Goal: Task Accomplishment & Management: Manage account settings

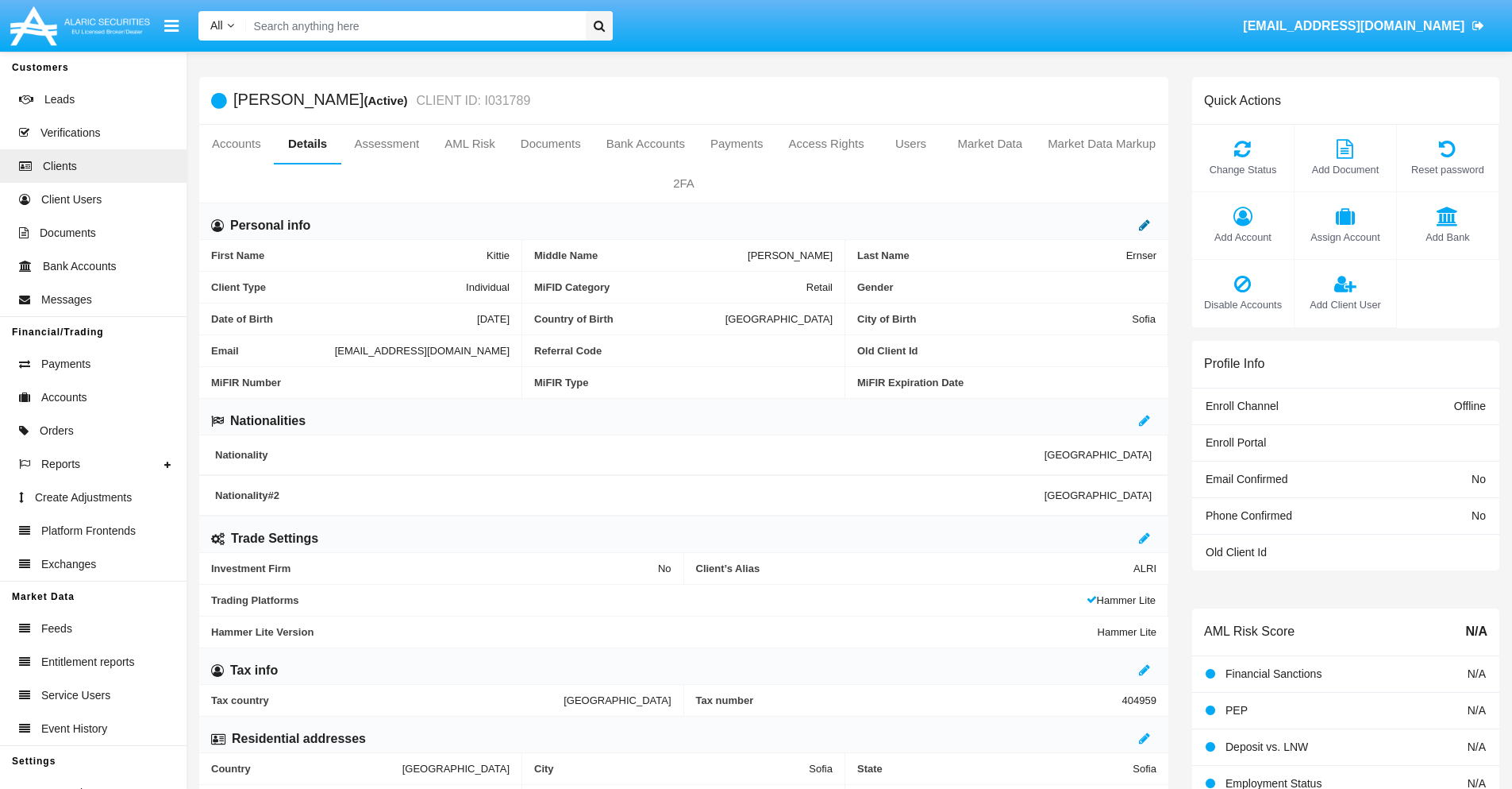
click at [1145, 224] on icon at bounding box center [1144, 224] width 11 height 12
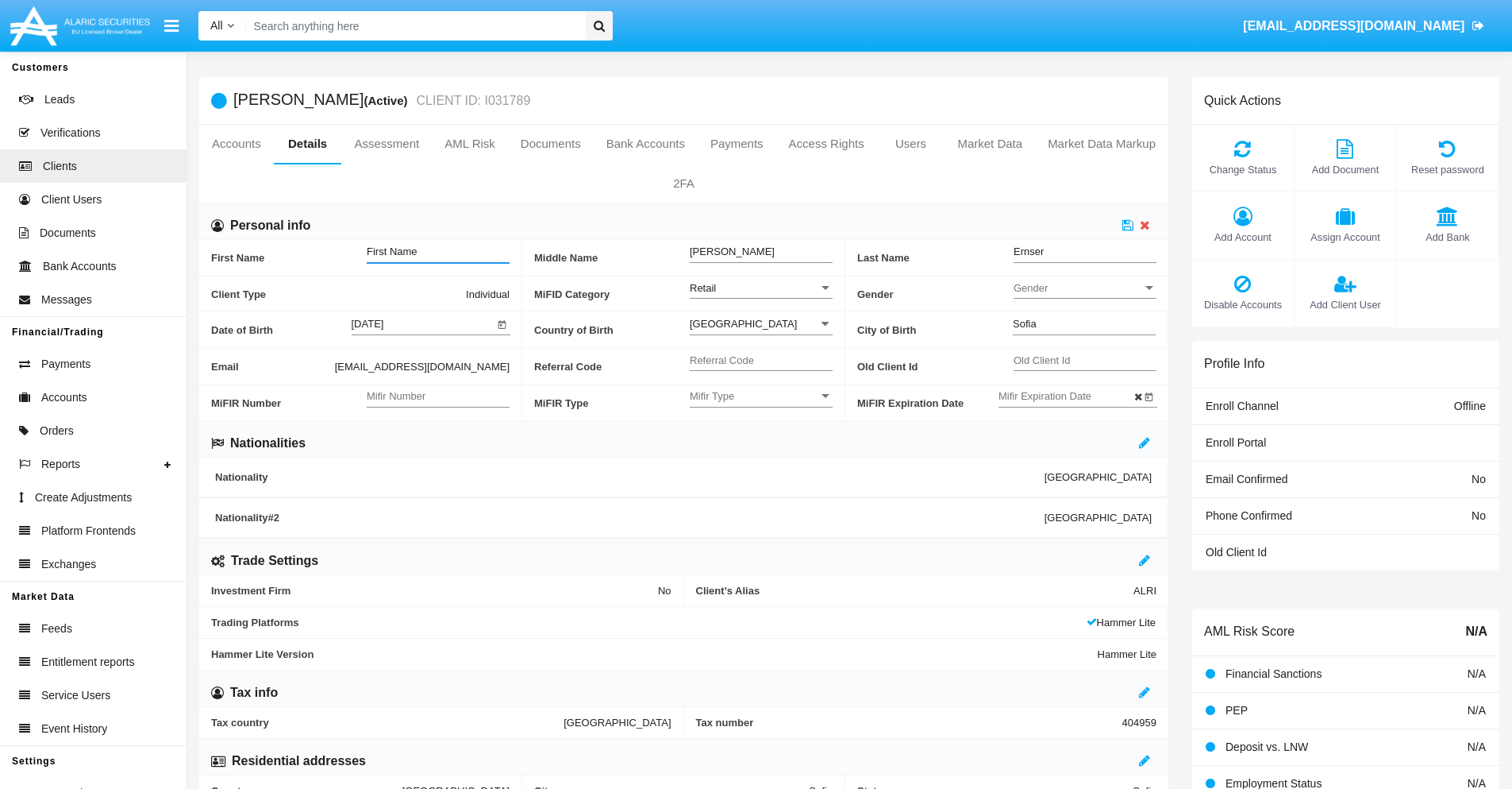
type input "First Name"
click at [1128, 224] on icon at bounding box center [1128, 224] width 11 height 12
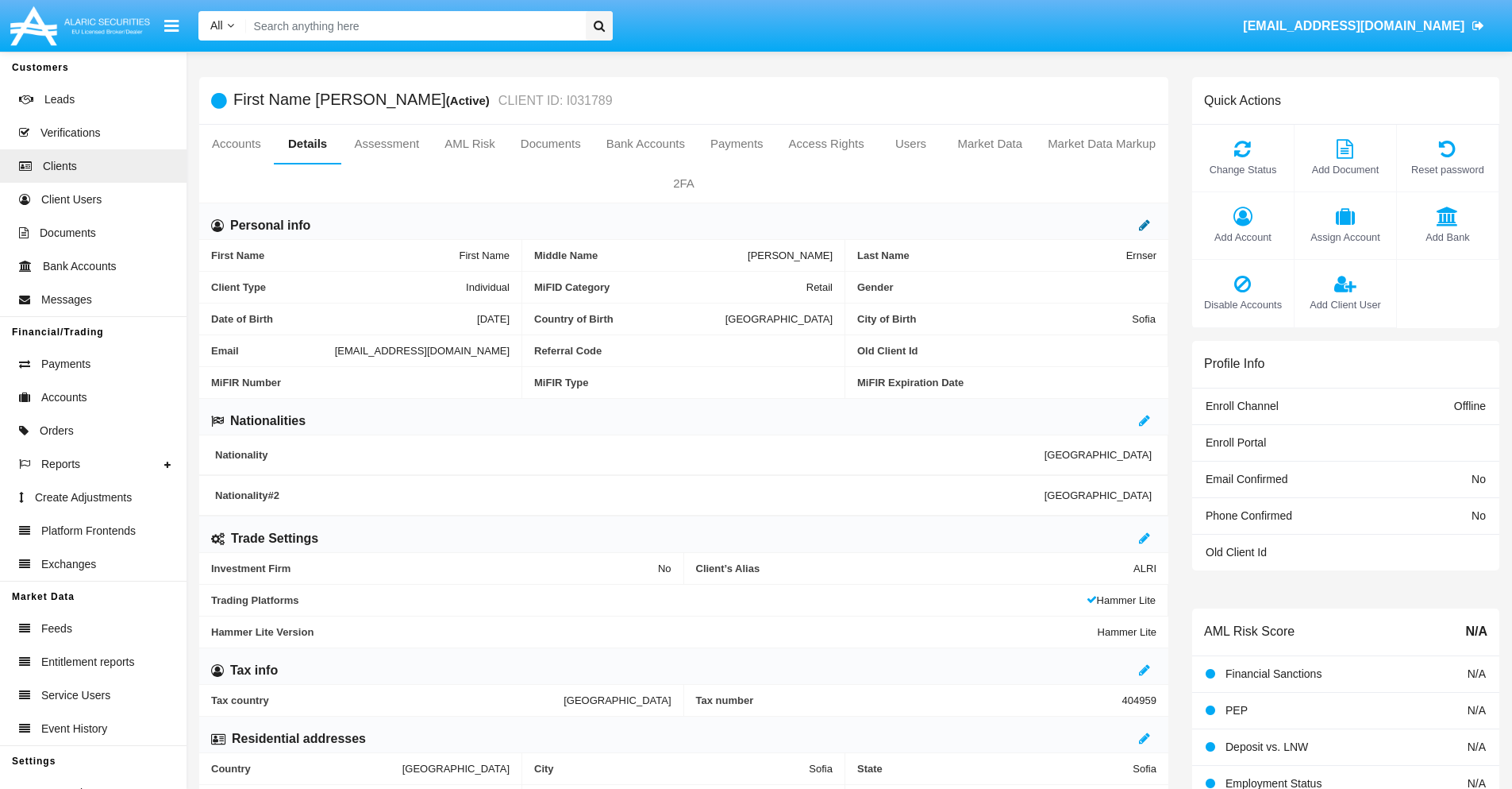
click at [1145, 224] on icon at bounding box center [1144, 224] width 11 height 12
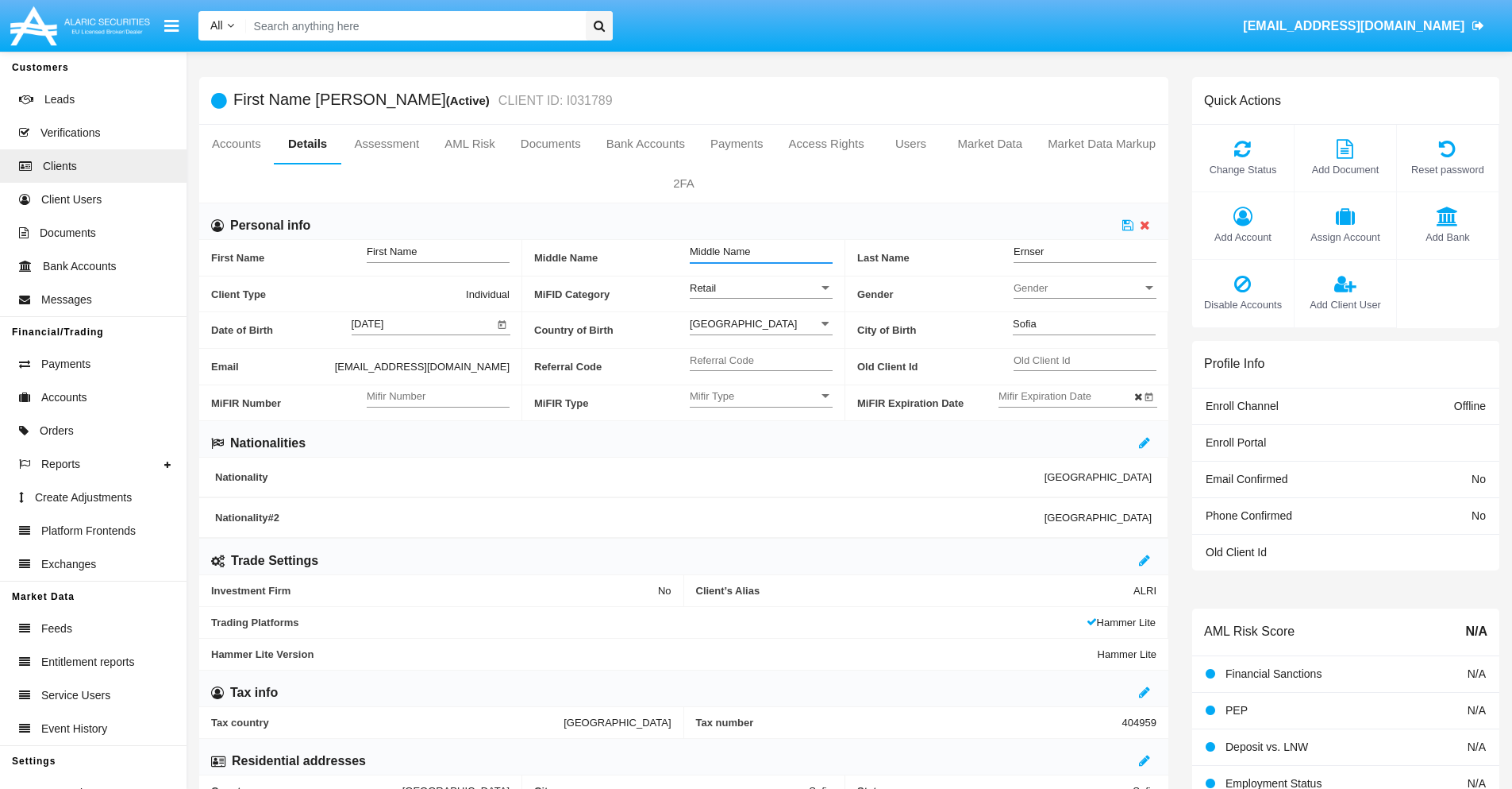
type input "Middle Name"
click at [1128, 224] on icon at bounding box center [1128, 224] width 11 height 12
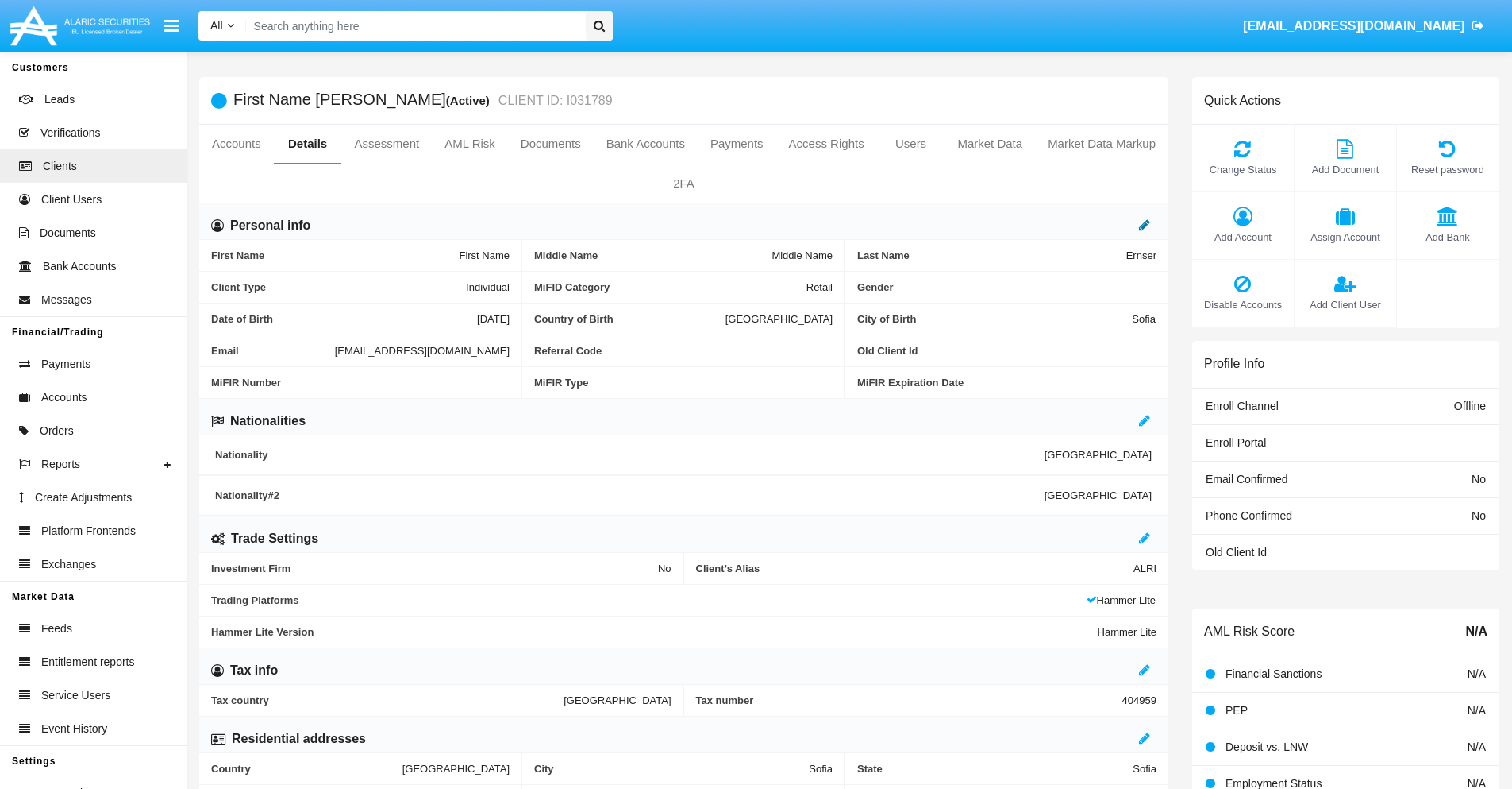
click at [1145, 224] on icon at bounding box center [1144, 224] width 11 height 12
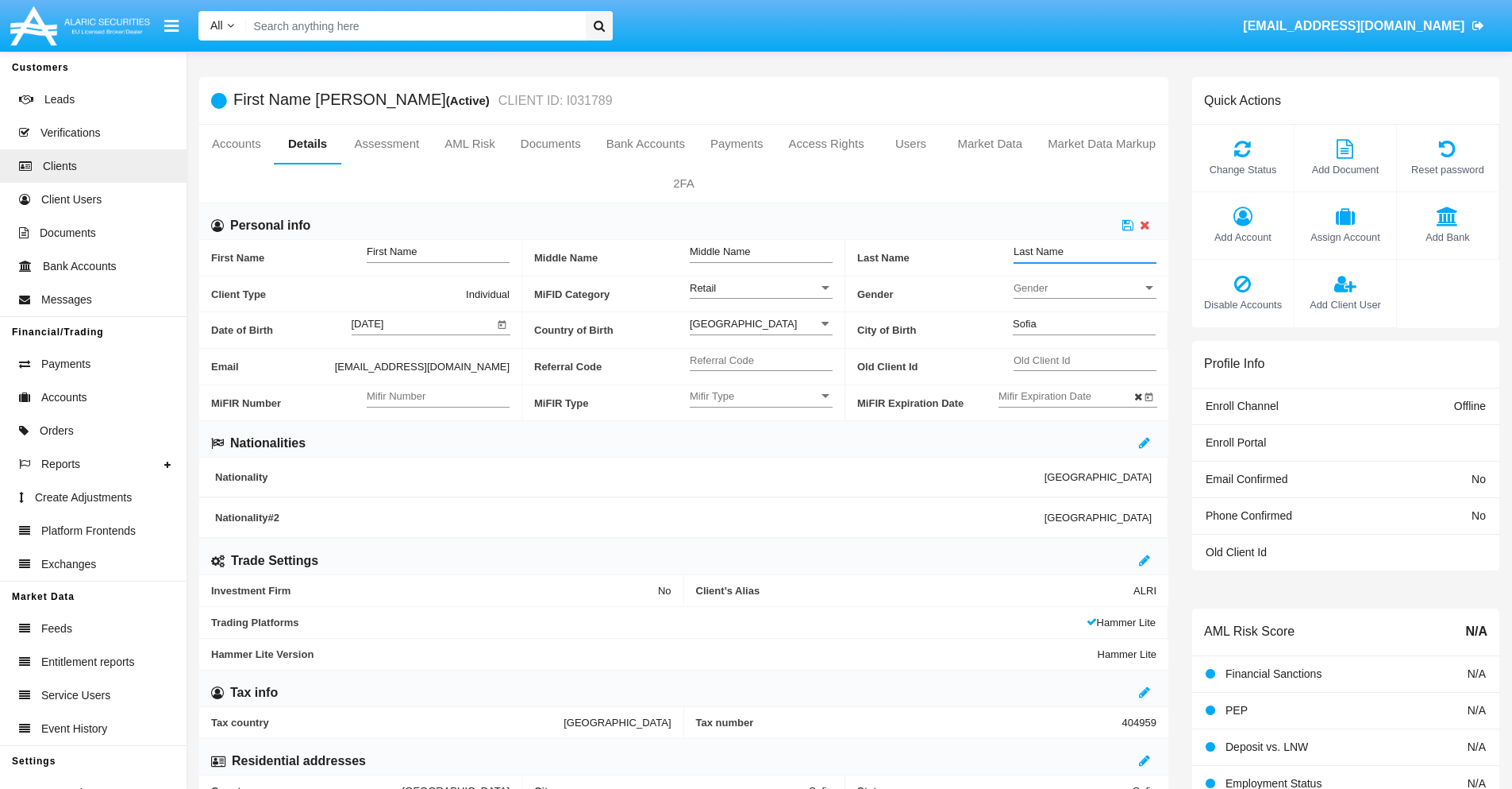
type input "Last Name"
click at [1128, 224] on icon at bounding box center [1128, 224] width 11 height 12
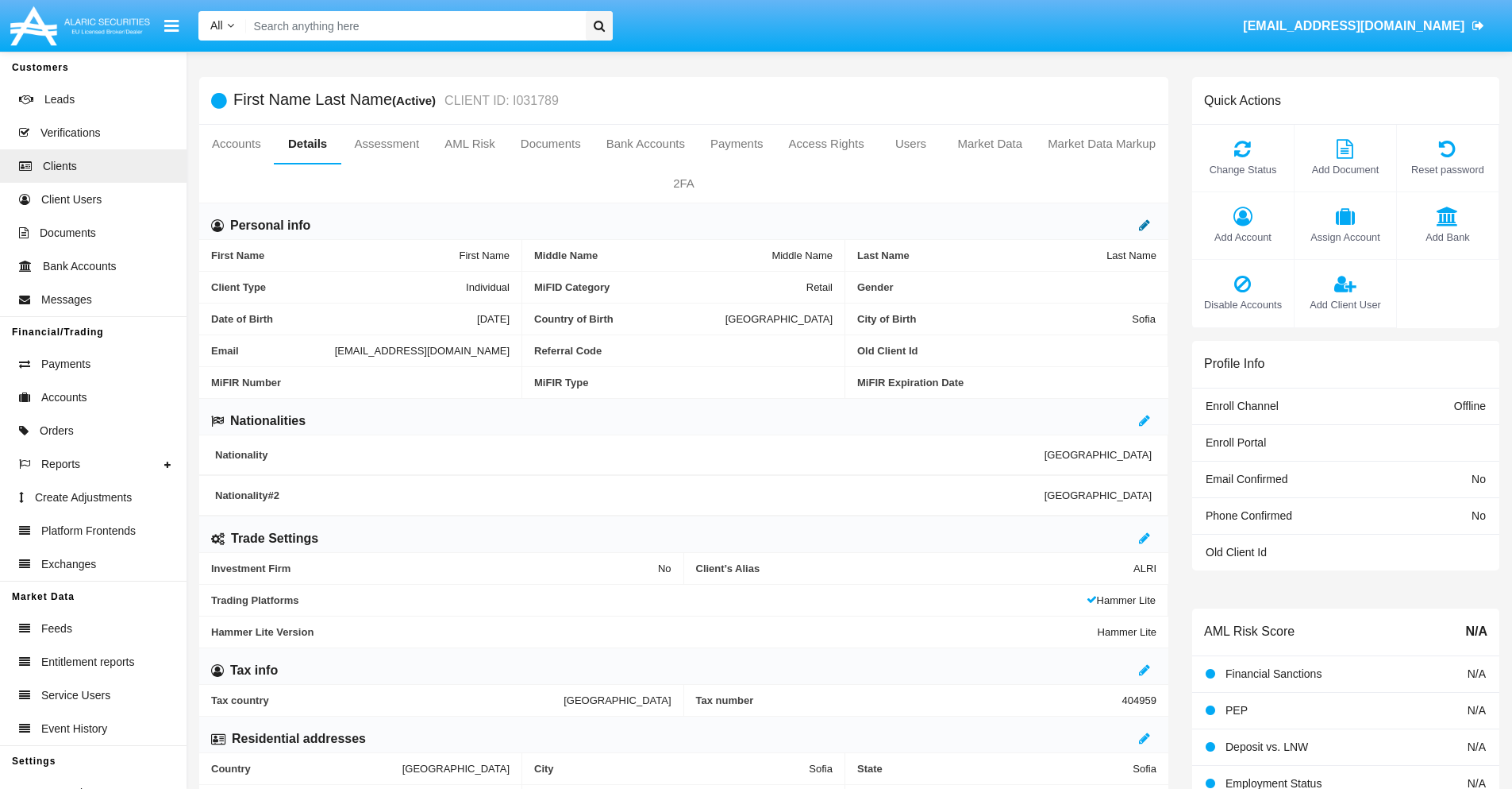
click at [1145, 224] on icon at bounding box center [1144, 224] width 11 height 12
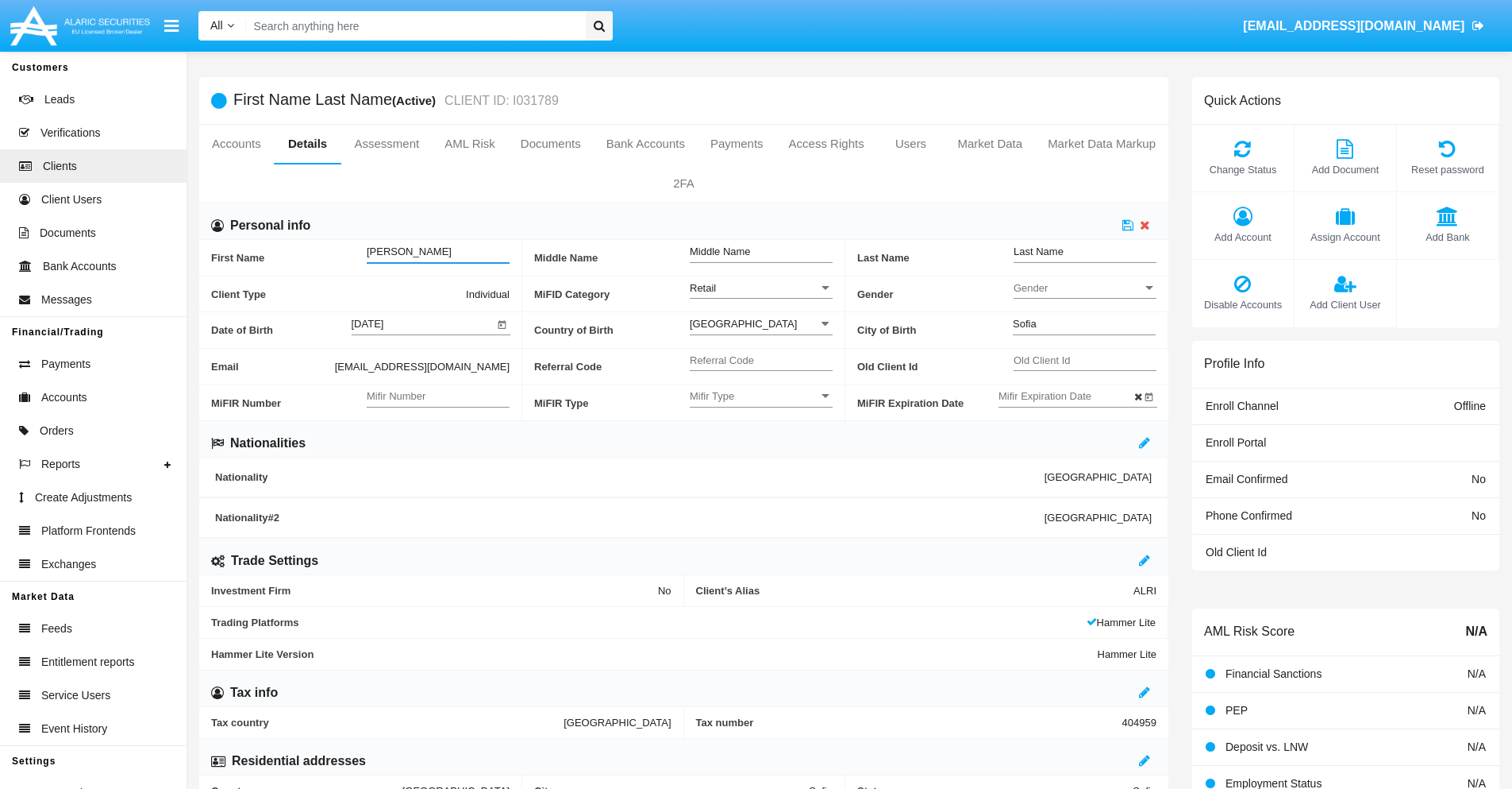
type input "[PERSON_NAME]"
type input "Monte"
type input "[PERSON_NAME]"
